Goal: Task Accomplishment & Management: Manage account settings

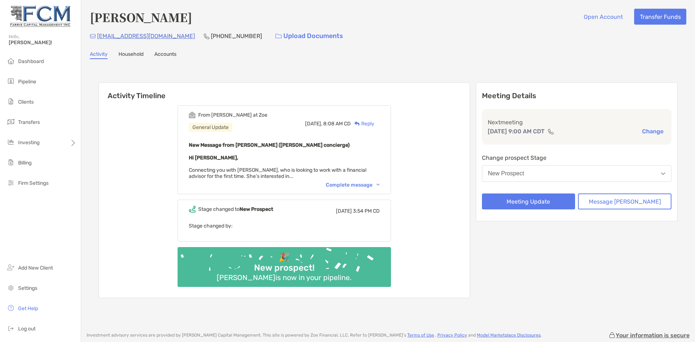
drag, startPoint x: 194, startPoint y: 59, endPoint x: 199, endPoint y: 59, distance: 5.8
click at [194, 59] on div "[PERSON_NAME] Open Account Transfer Funds [PERSON_NAME][EMAIL_ADDRESS][DOMAIN_N…" at bounding box center [388, 162] width 614 height 325
click at [545, 202] on button "Meeting Update" at bounding box center [529, 202] width 94 height 16
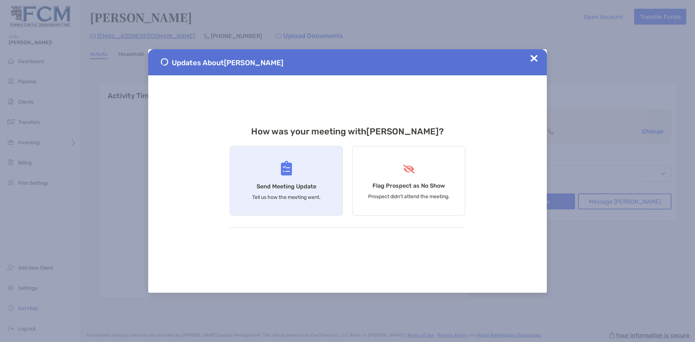
click at [306, 184] on h4 "Send Meeting Update" at bounding box center [287, 186] width 60 height 7
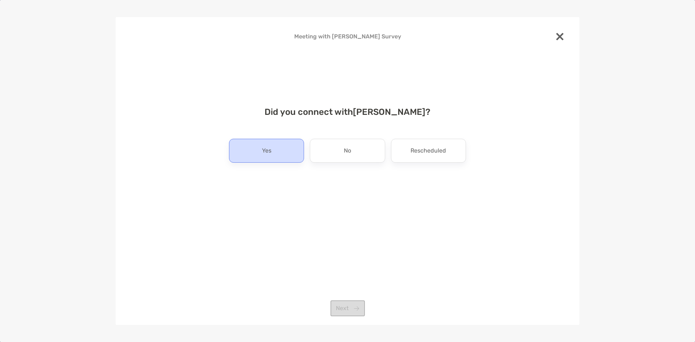
click at [268, 152] on p "Yes" at bounding box center [266, 151] width 9 height 12
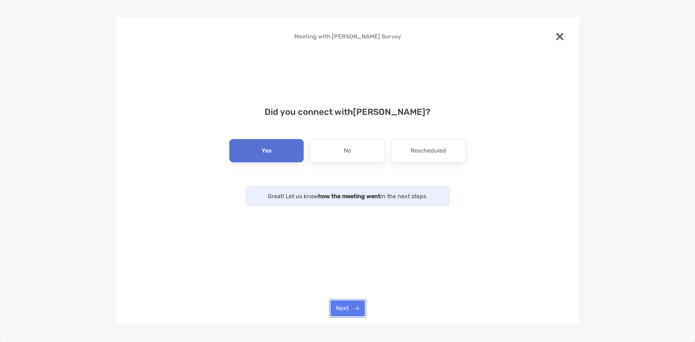
click at [350, 309] on button "Next" at bounding box center [348, 309] width 34 height 16
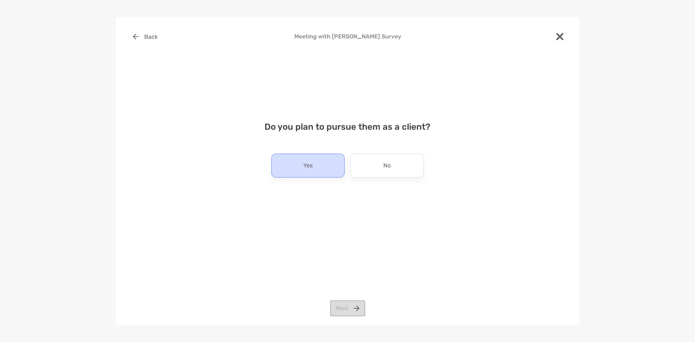
click at [301, 162] on div "Yes" at bounding box center [308, 166] width 73 height 24
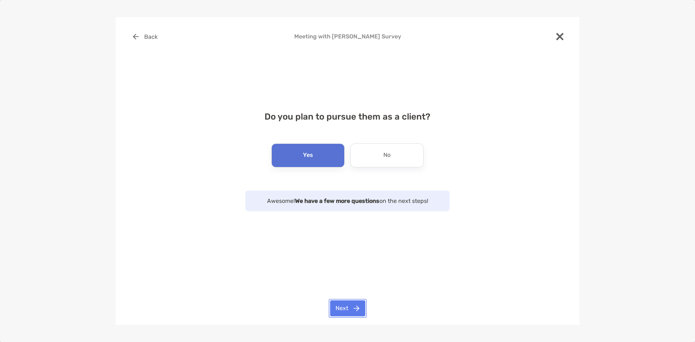
click at [351, 312] on button "Next" at bounding box center [347, 309] width 35 height 16
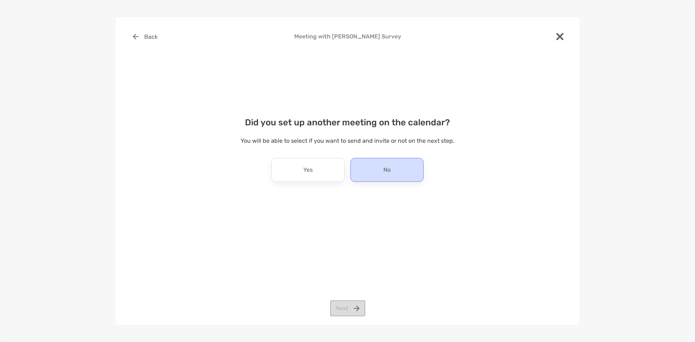
click at [384, 177] on div "No" at bounding box center [387, 170] width 73 height 24
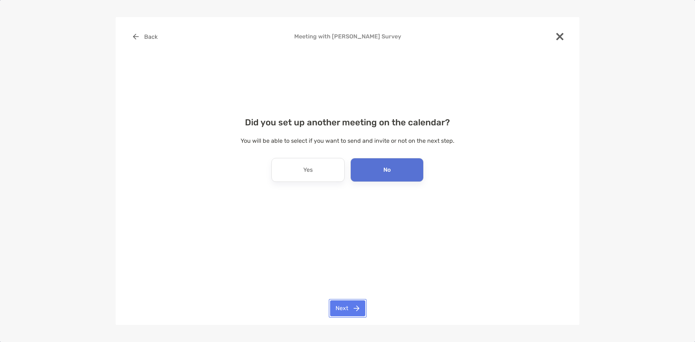
click at [341, 306] on button "Next" at bounding box center [347, 309] width 35 height 16
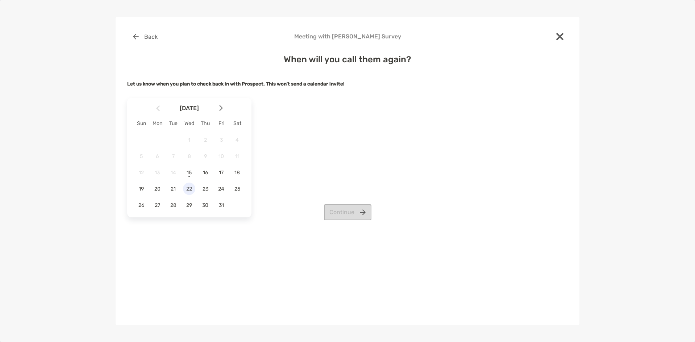
click at [189, 191] on span "22" at bounding box center [189, 189] width 12 height 6
click at [359, 210] on button "Continue" at bounding box center [348, 213] width 48 height 16
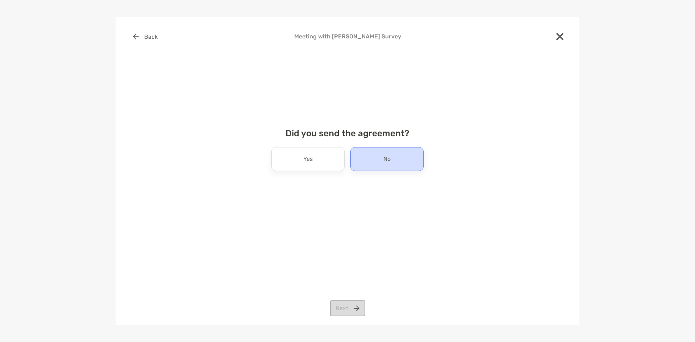
click at [382, 165] on div "No" at bounding box center [387, 159] width 73 height 24
click at [353, 306] on button "Next" at bounding box center [347, 309] width 35 height 16
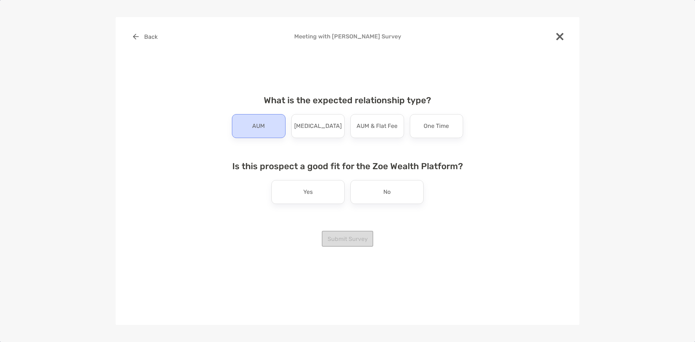
click at [252, 124] on div "AUM" at bounding box center [259, 126] width 54 height 24
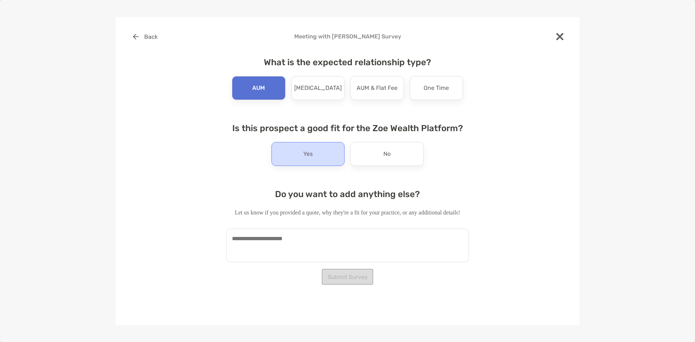
click at [308, 156] on p "Yes" at bounding box center [308, 154] width 9 height 12
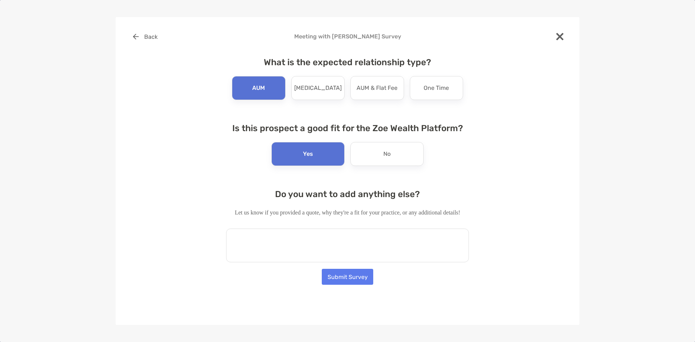
click at [301, 253] on textarea at bounding box center [347, 246] width 243 height 34
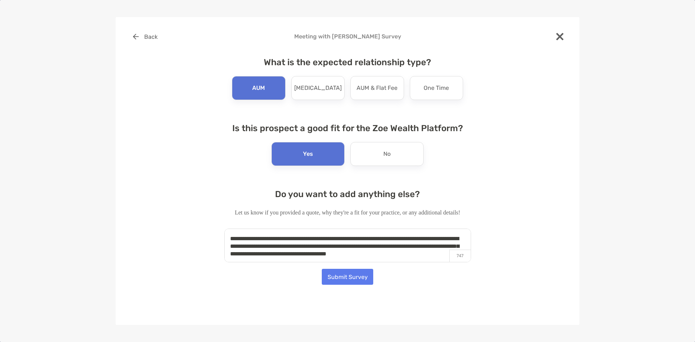
scroll to position [3, 0]
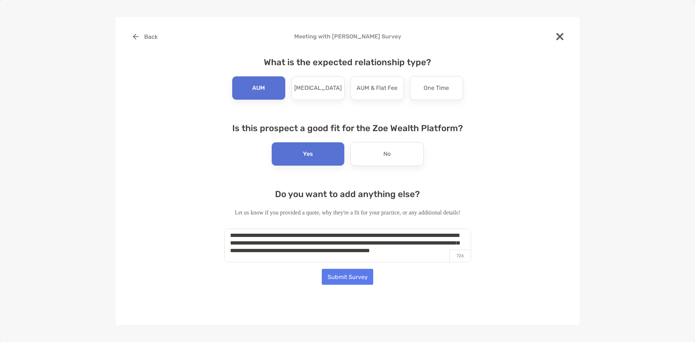
type textarea "**********"
click at [343, 280] on button "Submit Survey" at bounding box center [347, 277] width 51 height 16
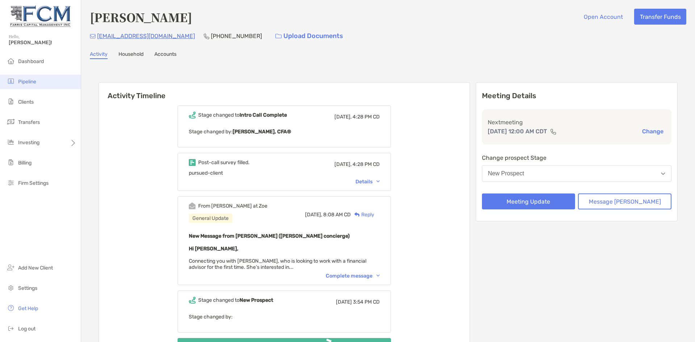
click at [28, 82] on span "Pipeline" at bounding box center [27, 82] width 18 height 6
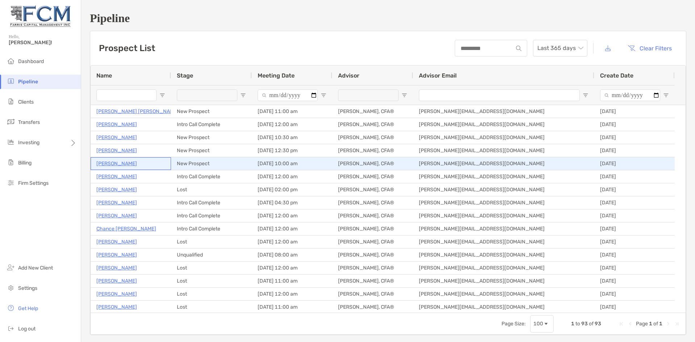
click at [116, 163] on p "Luis Flores" at bounding box center [116, 163] width 41 height 9
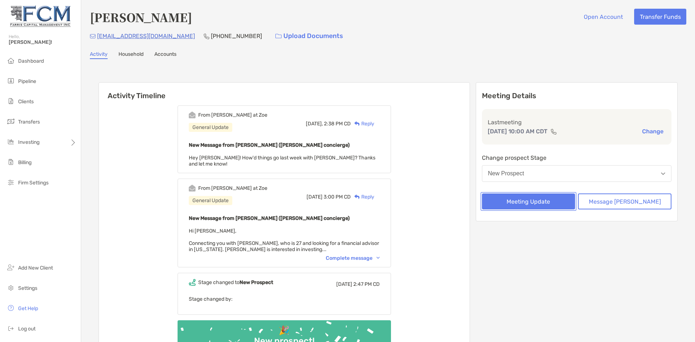
click at [552, 197] on button "Meeting Update" at bounding box center [529, 202] width 94 height 16
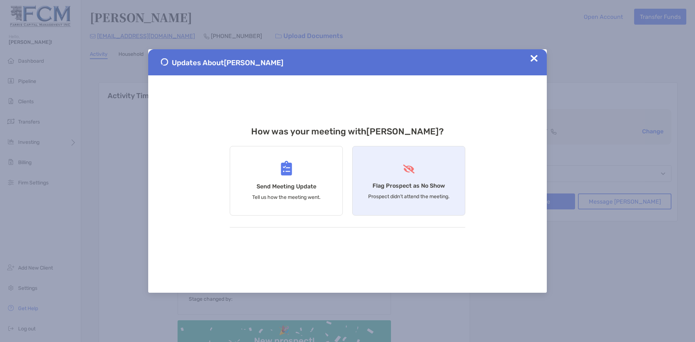
click at [430, 181] on div "Flag Prospect as No Show Prospect didn’t attend the meeting." at bounding box center [408, 181] width 113 height 70
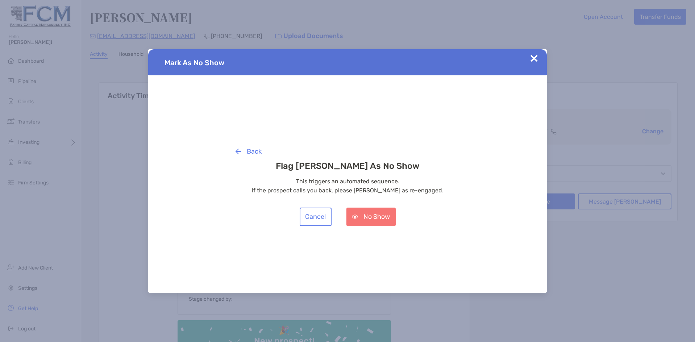
click at [532, 58] on img at bounding box center [534, 58] width 7 height 7
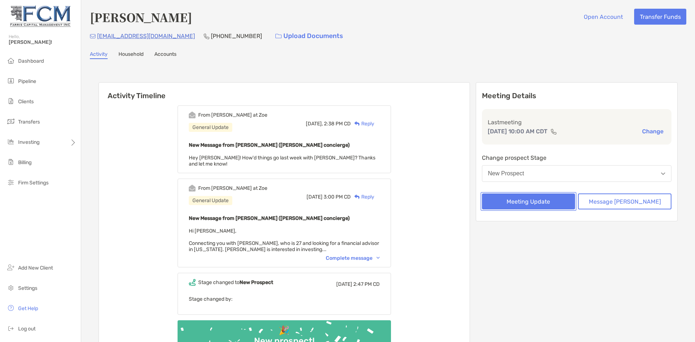
click at [544, 203] on button "Meeting Update" at bounding box center [529, 202] width 94 height 16
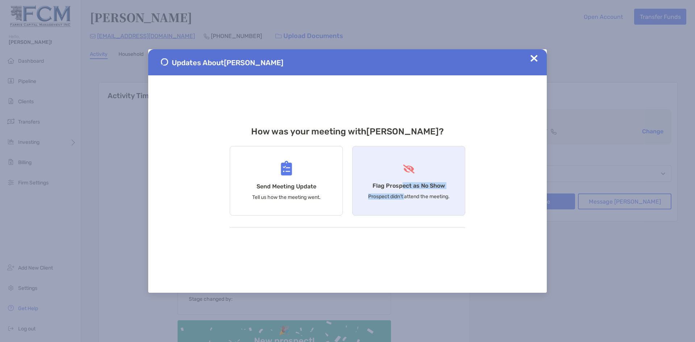
click at [404, 191] on div "Flag Prospect as No Show Prospect didn’t attend the meeting." at bounding box center [408, 181] width 113 height 70
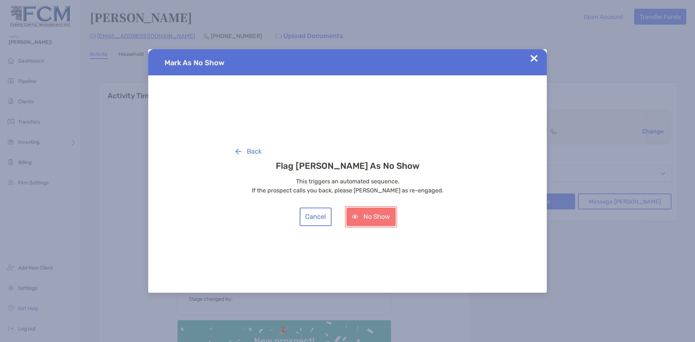
click at [376, 218] on button "No Show" at bounding box center [371, 217] width 49 height 18
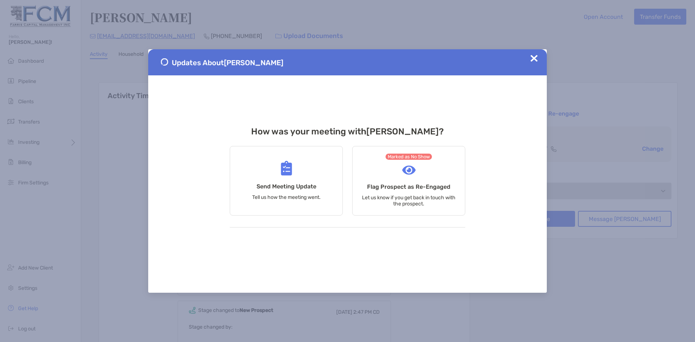
click at [532, 59] on img at bounding box center [534, 58] width 7 height 7
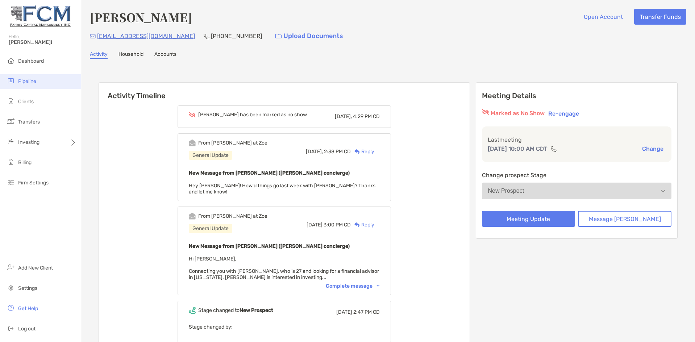
click at [23, 83] on span "Pipeline" at bounding box center [27, 81] width 18 height 6
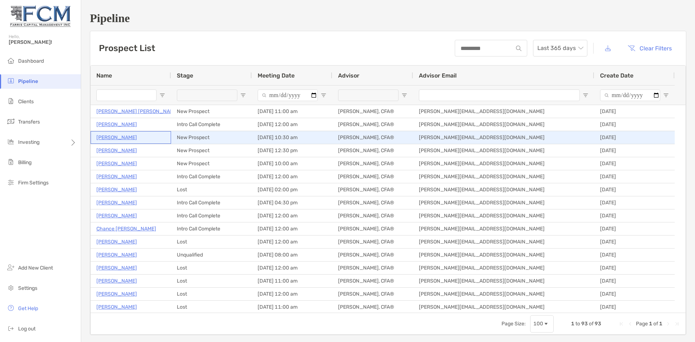
click at [113, 137] on p "[PERSON_NAME]" at bounding box center [116, 137] width 41 height 9
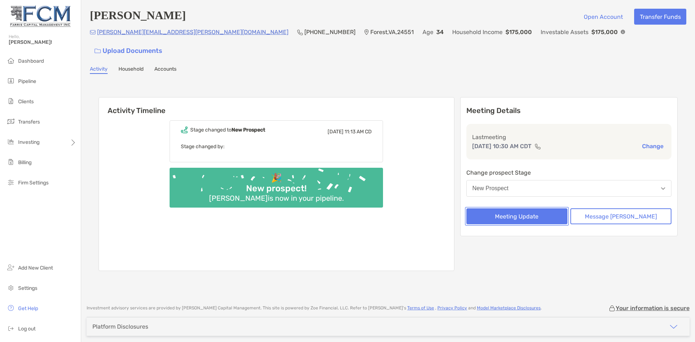
click at [540, 209] on button "Meeting Update" at bounding box center [517, 217] width 101 height 16
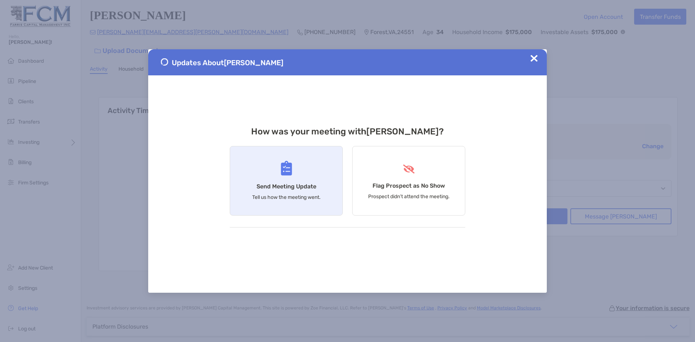
click at [304, 170] on div "Send Meeting Update Tell us how the meeting went." at bounding box center [286, 181] width 113 height 70
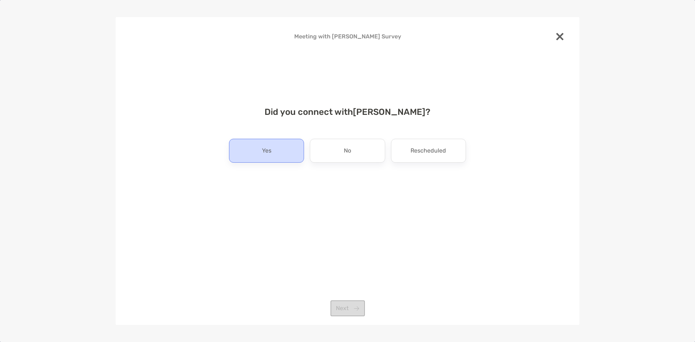
click at [268, 150] on p "Yes" at bounding box center [266, 151] width 9 height 12
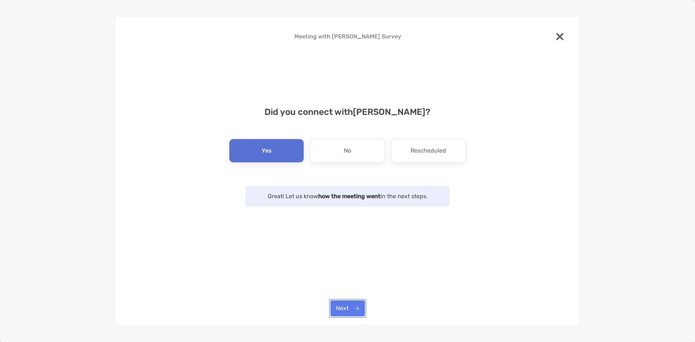
click at [355, 309] on button "Next" at bounding box center [348, 309] width 34 height 16
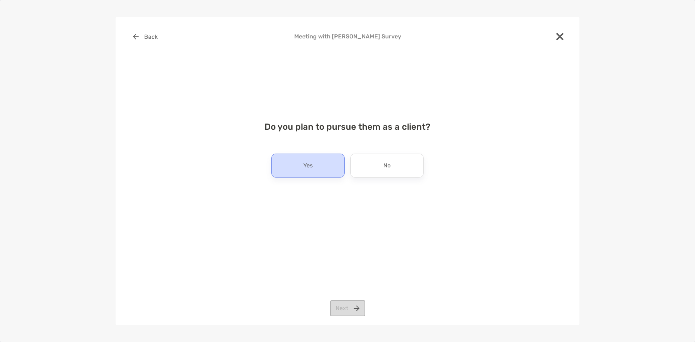
click at [313, 173] on div "Yes" at bounding box center [308, 166] width 73 height 24
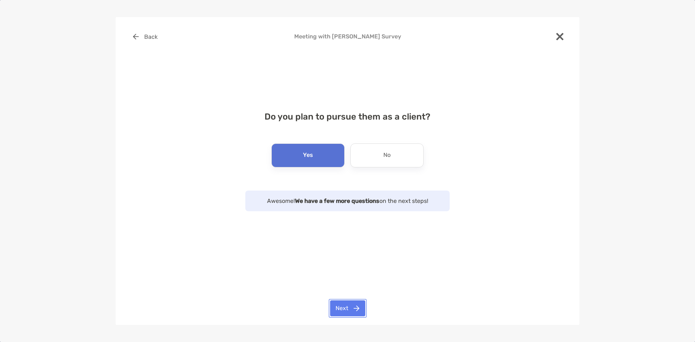
click at [345, 311] on button "Next" at bounding box center [347, 309] width 35 height 16
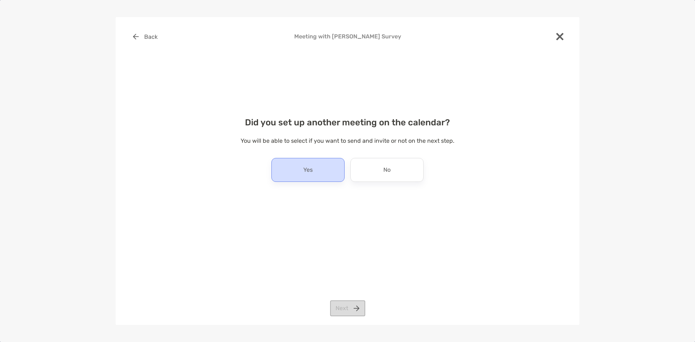
click at [300, 173] on div "Yes" at bounding box center [308, 170] width 73 height 24
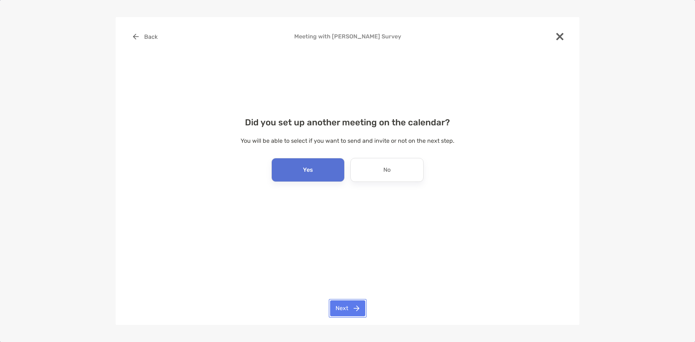
click at [348, 310] on button "Next" at bounding box center [347, 309] width 35 height 16
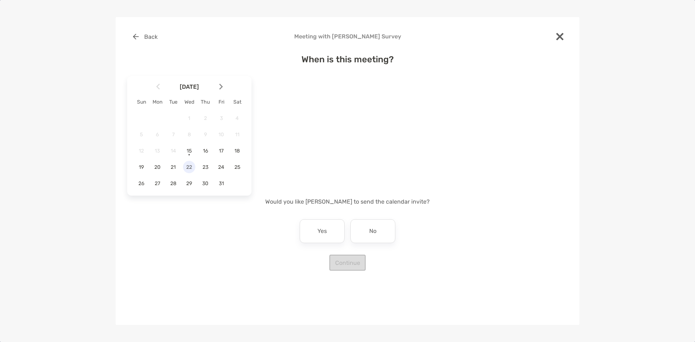
click at [191, 165] on span "22" at bounding box center [189, 167] width 12 height 6
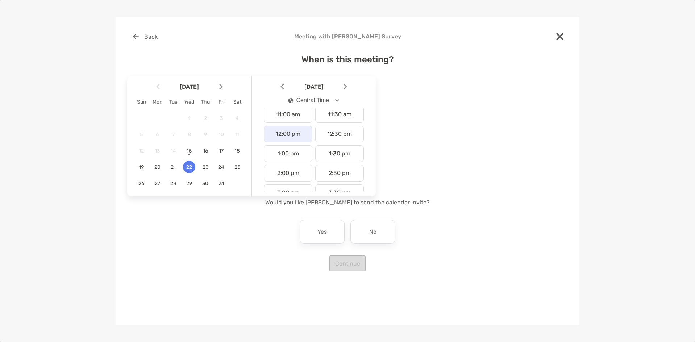
click at [281, 133] on div "12:00 pm" at bounding box center [288, 134] width 49 height 17
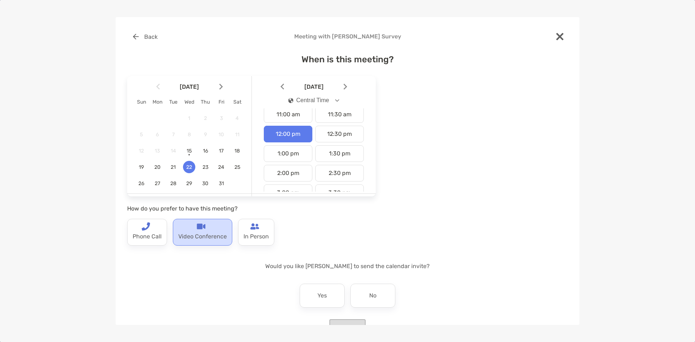
click at [218, 232] on p "Video Conference" at bounding box center [202, 237] width 49 height 12
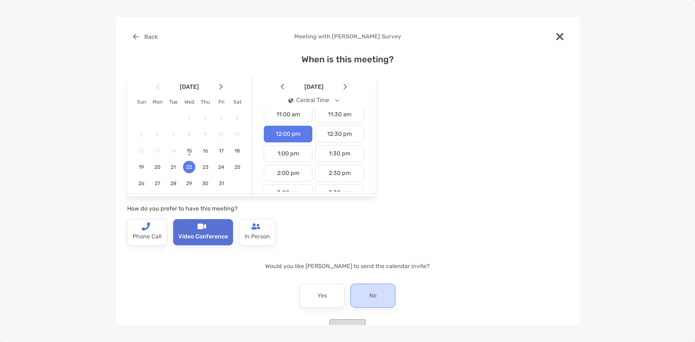
click at [365, 289] on div "No" at bounding box center [373, 296] width 45 height 24
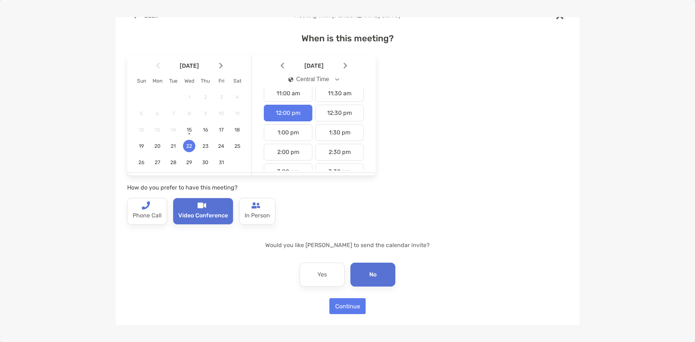
scroll to position [22, 0]
click at [345, 311] on button "Continue" at bounding box center [348, 306] width 36 height 16
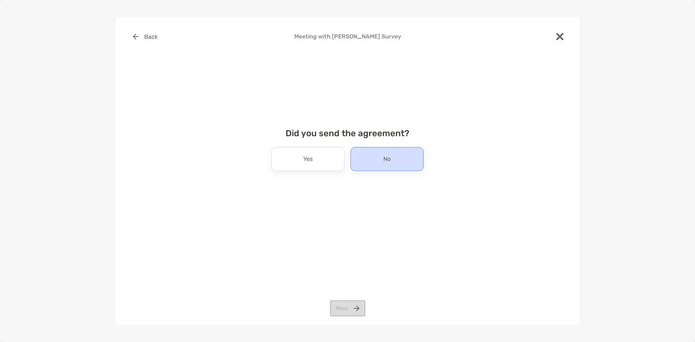
click at [360, 163] on div "No" at bounding box center [387, 159] width 73 height 24
click at [348, 309] on button "Next" at bounding box center [347, 309] width 35 height 16
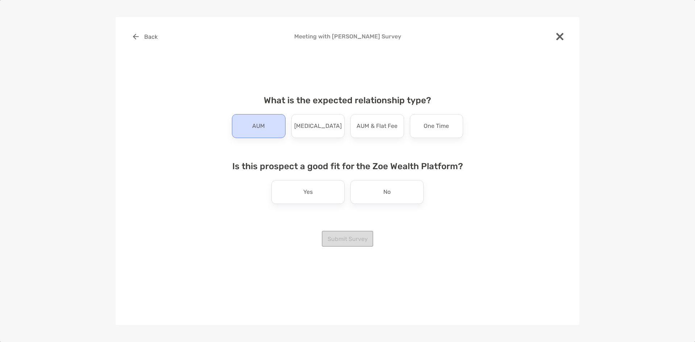
click at [260, 126] on p "AUM" at bounding box center [258, 126] width 13 height 12
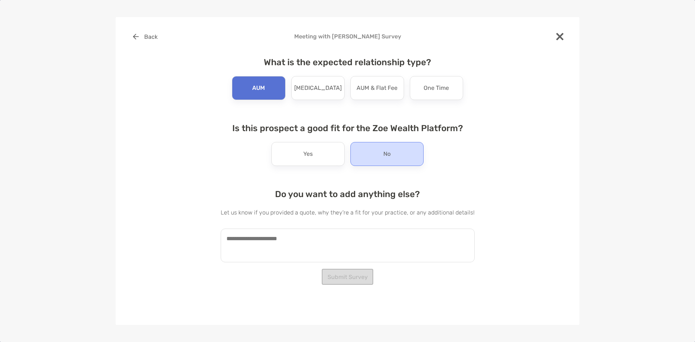
click at [358, 153] on div "No" at bounding box center [387, 154] width 73 height 24
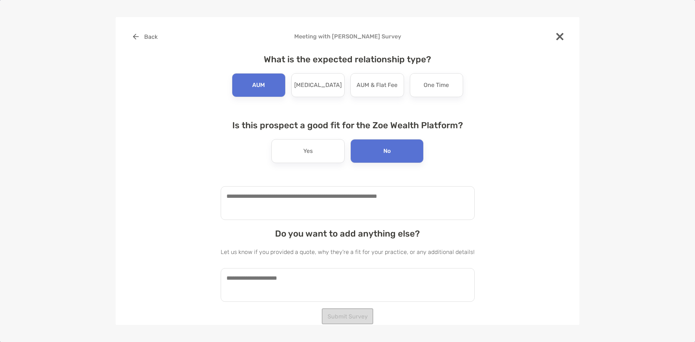
click at [290, 201] on textarea at bounding box center [348, 203] width 254 height 34
type textarea "**********"
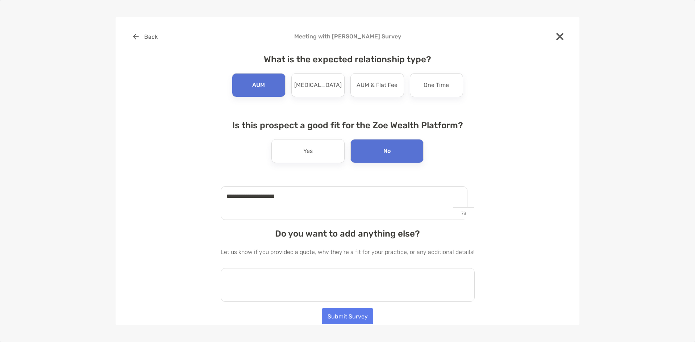
click at [303, 278] on textarea at bounding box center [348, 285] width 254 height 34
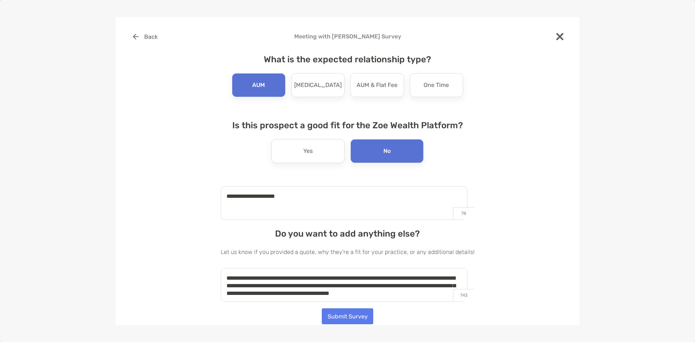
scroll to position [3, 0]
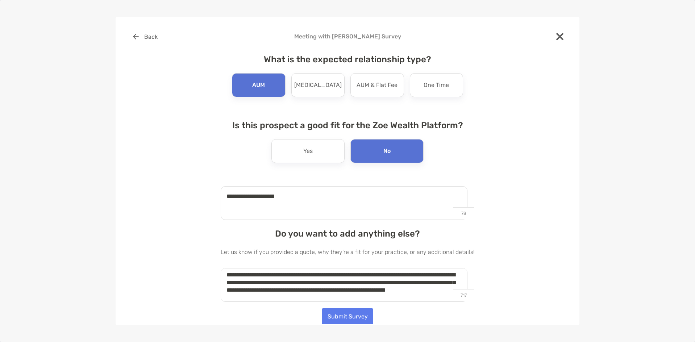
type textarea "**********"
click at [335, 319] on button "Submit Survey" at bounding box center [347, 317] width 51 height 16
